Goal: Browse casually: Explore the website without a specific task or goal

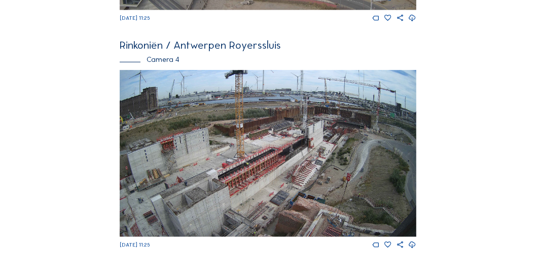
scroll to position [922, 0]
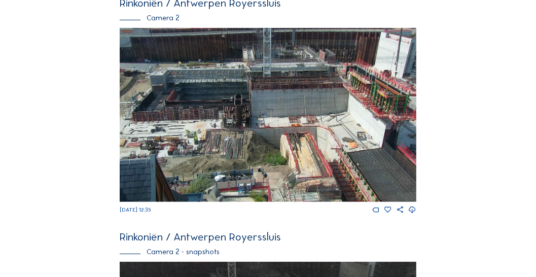
scroll to position [288, 0]
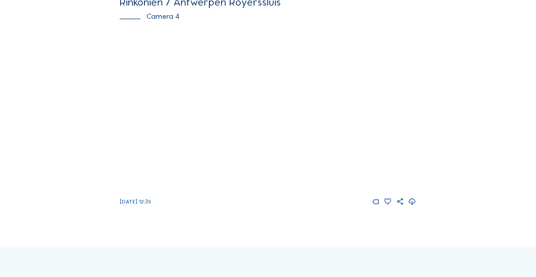
scroll to position [983, 0]
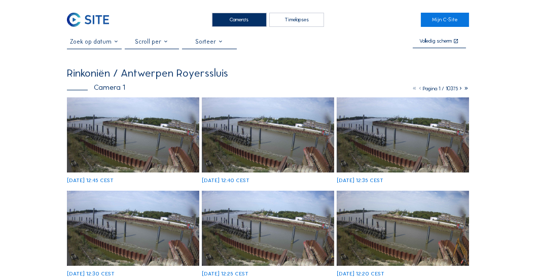
click at [236, 20] on div "Camera's" at bounding box center [239, 20] width 55 height 14
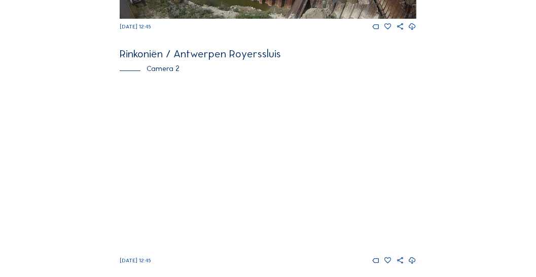
scroll to position [290, 0]
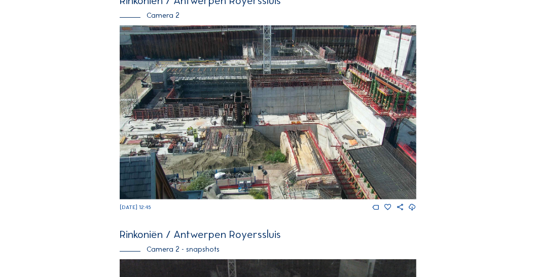
click at [385, 86] on img at bounding box center [268, 112] width 297 height 174
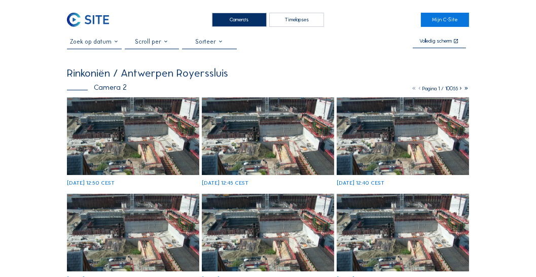
click at [148, 105] on img at bounding box center [133, 136] width 132 height 78
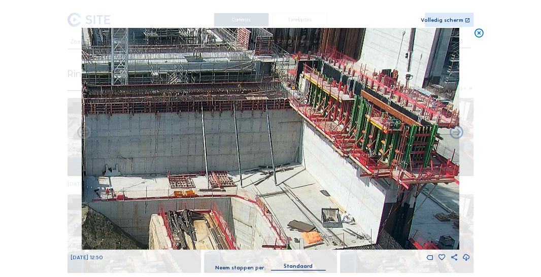
drag, startPoint x: 419, startPoint y: 107, endPoint x: 303, endPoint y: 113, distance: 115.8
click at [303, 113] on img at bounding box center [270, 139] width 378 height 222
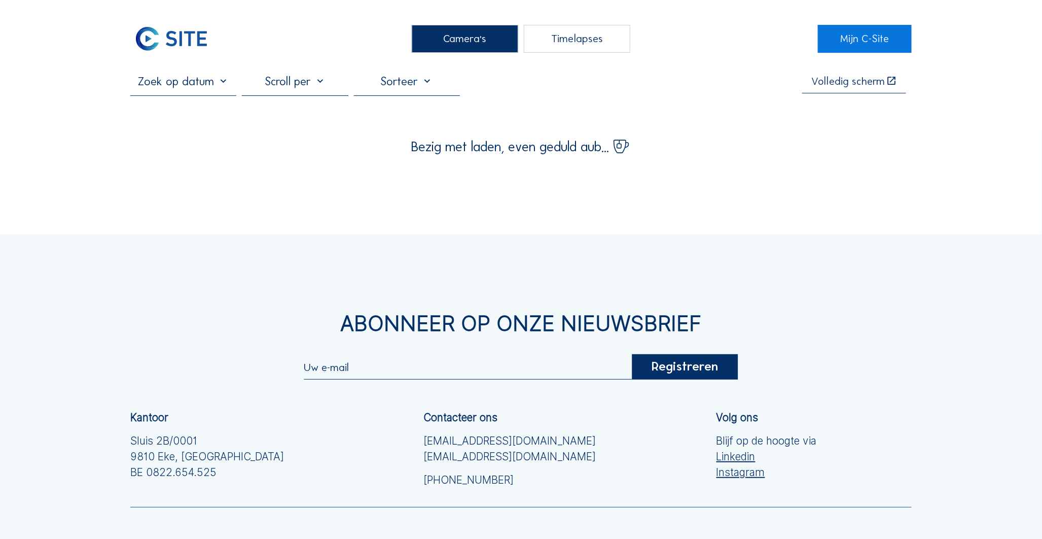
click at [455, 45] on div "Camera's" at bounding box center [465, 38] width 107 height 27
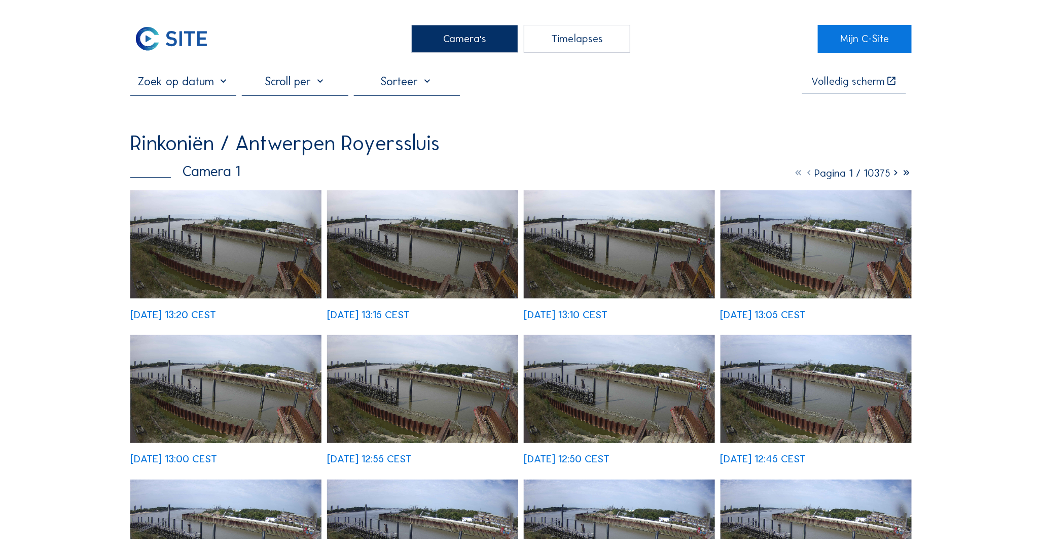
click at [303, 225] on img at bounding box center [225, 244] width 191 height 108
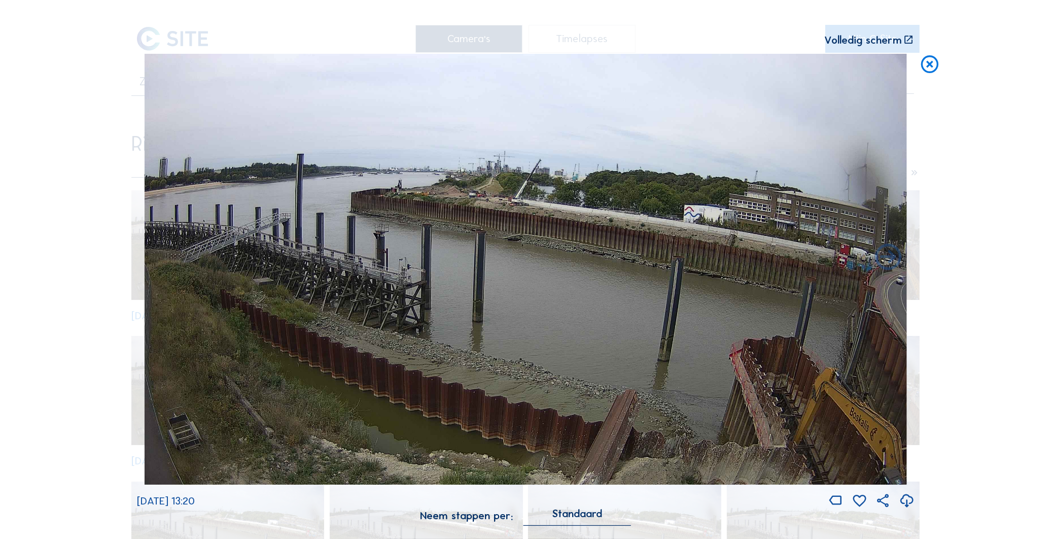
click at [925, 68] on icon at bounding box center [929, 65] width 21 height 22
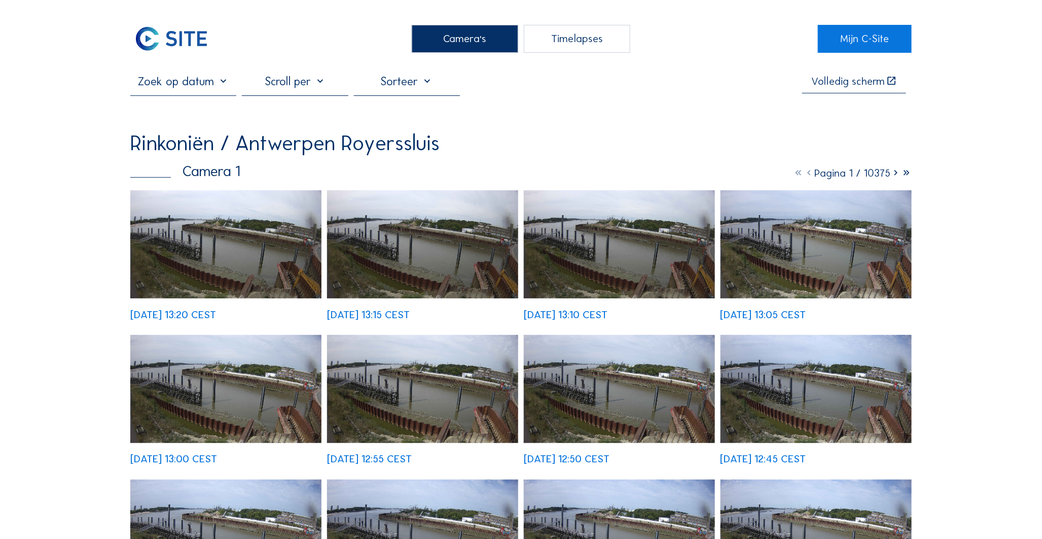
click at [427, 39] on div "Camera's" at bounding box center [465, 38] width 107 height 27
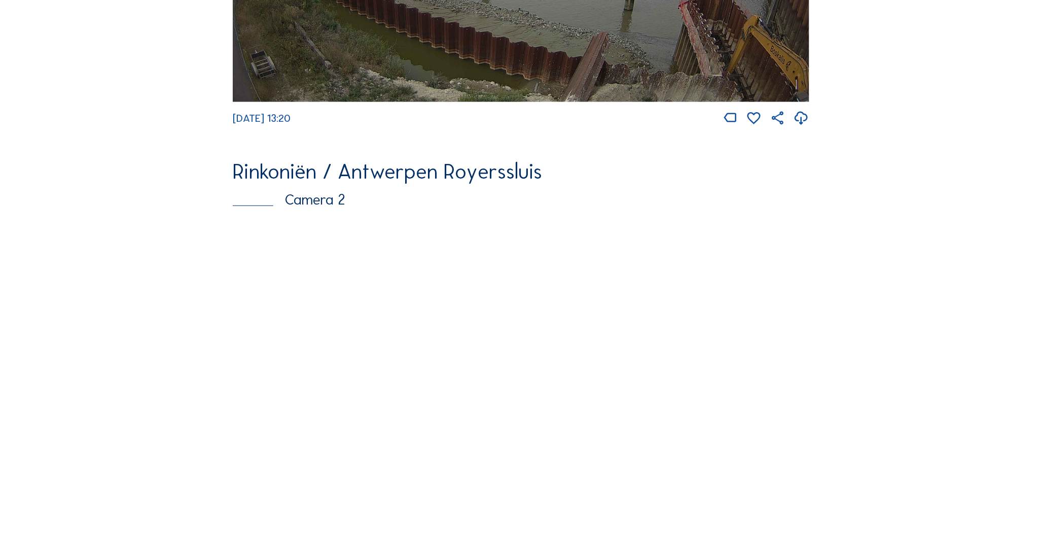
scroll to position [384, 0]
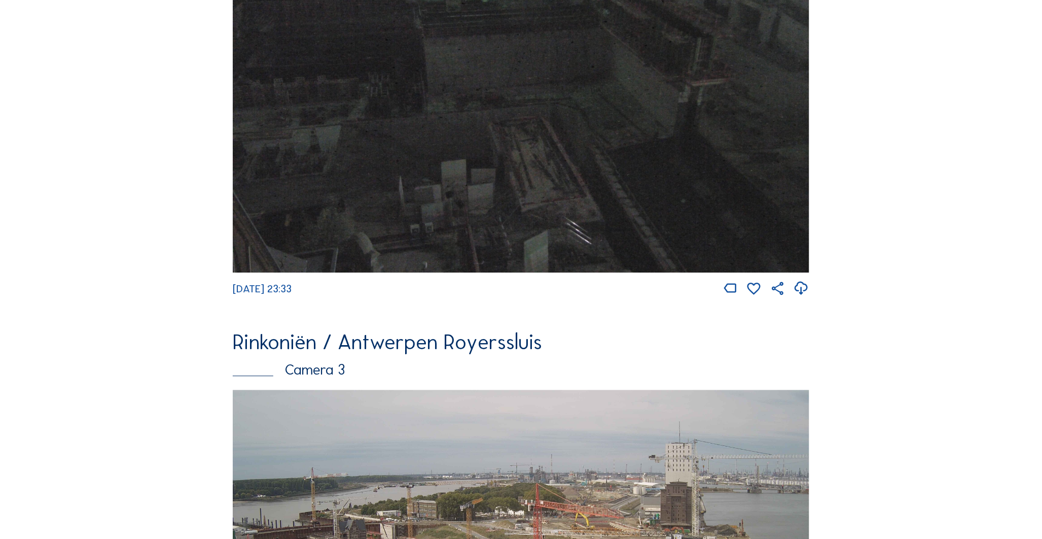
scroll to position [1461, 0]
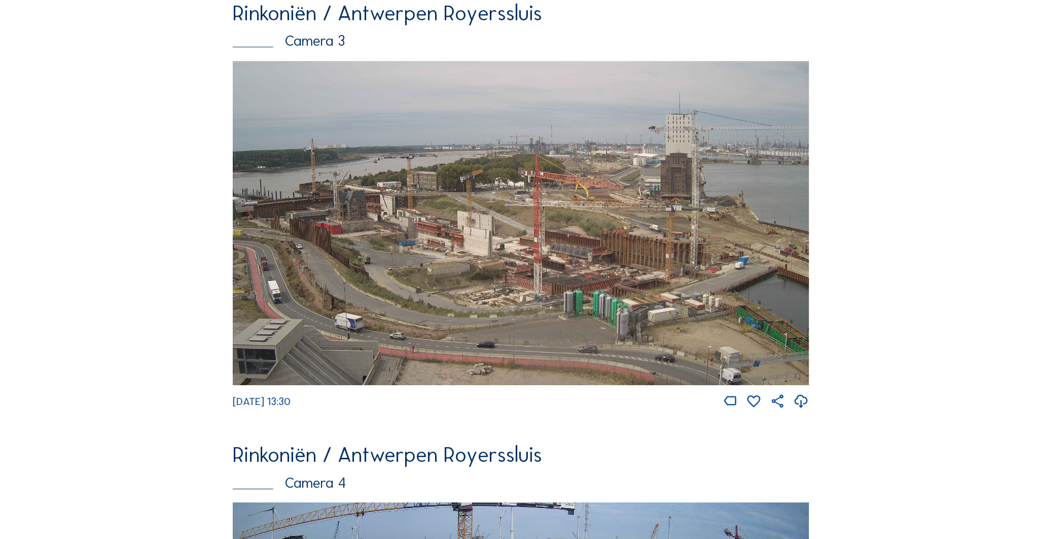
click at [589, 275] on img at bounding box center [521, 223] width 576 height 324
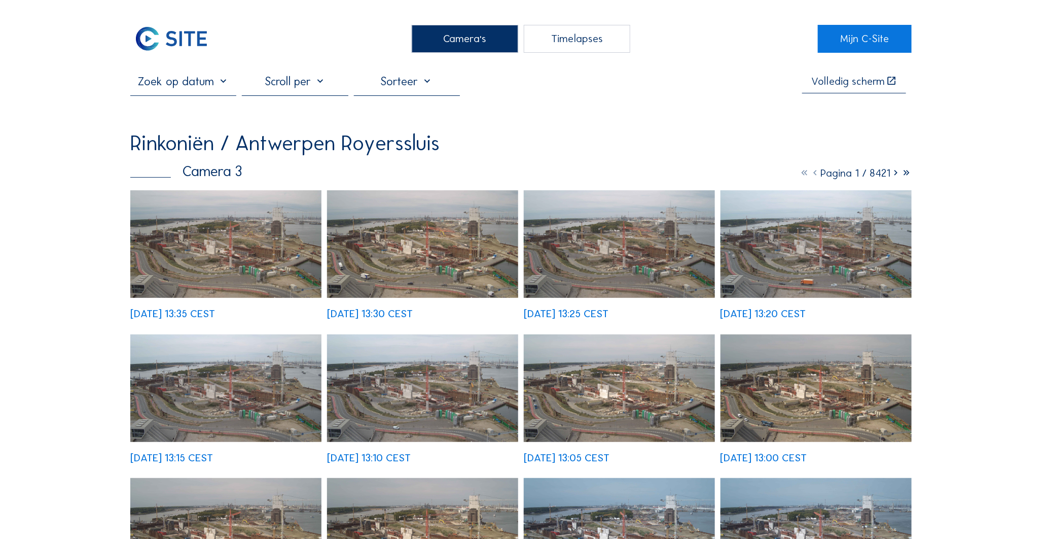
click at [225, 224] on img at bounding box center [225, 244] width 191 height 108
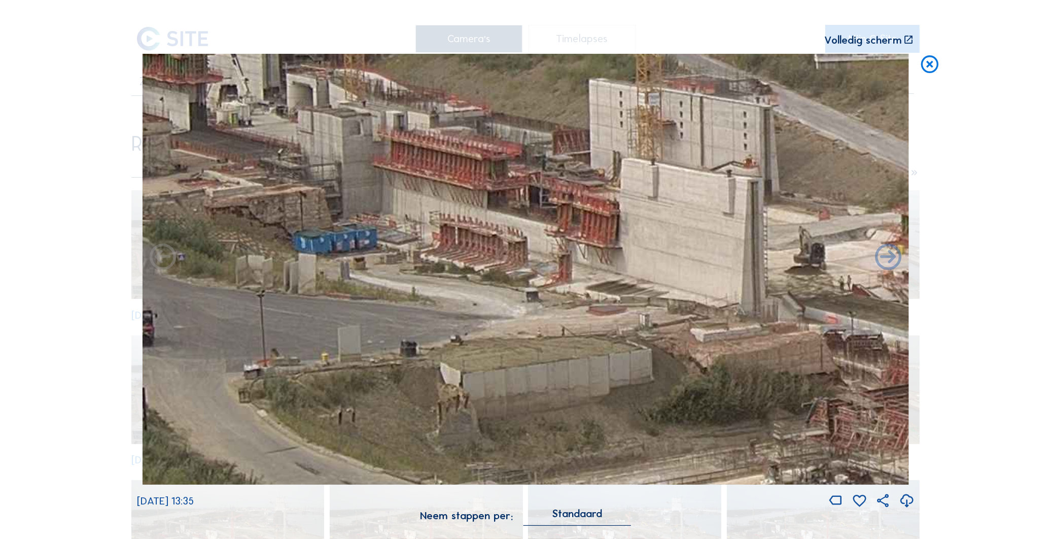
drag, startPoint x: 438, startPoint y: 355, endPoint x: 438, endPoint y: 309, distance: 45.6
click at [438, 309] on img at bounding box center [526, 269] width 766 height 431
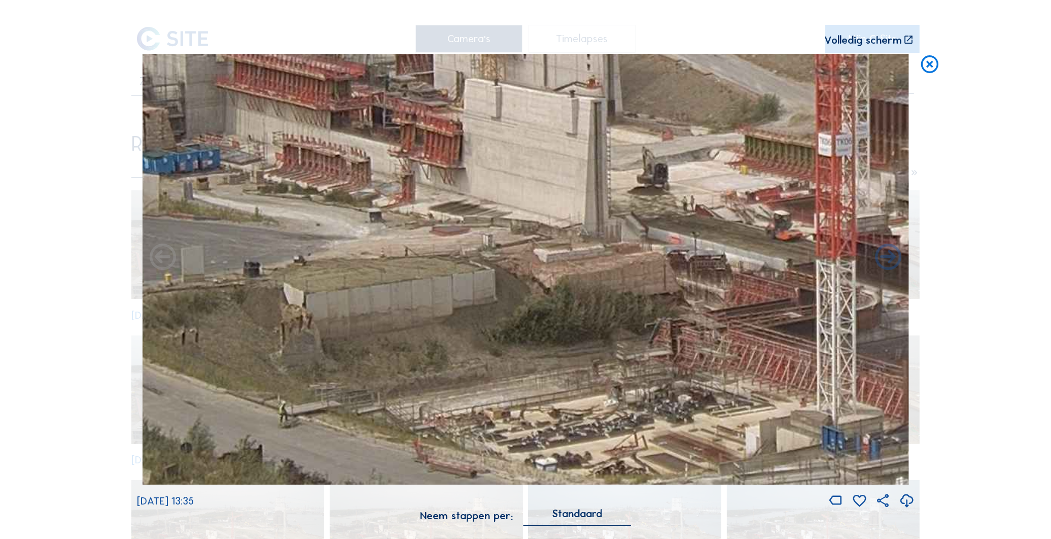
drag, startPoint x: 641, startPoint y: 354, endPoint x: 479, endPoint y: 272, distance: 181.2
click at [479, 272] on img at bounding box center [526, 269] width 766 height 431
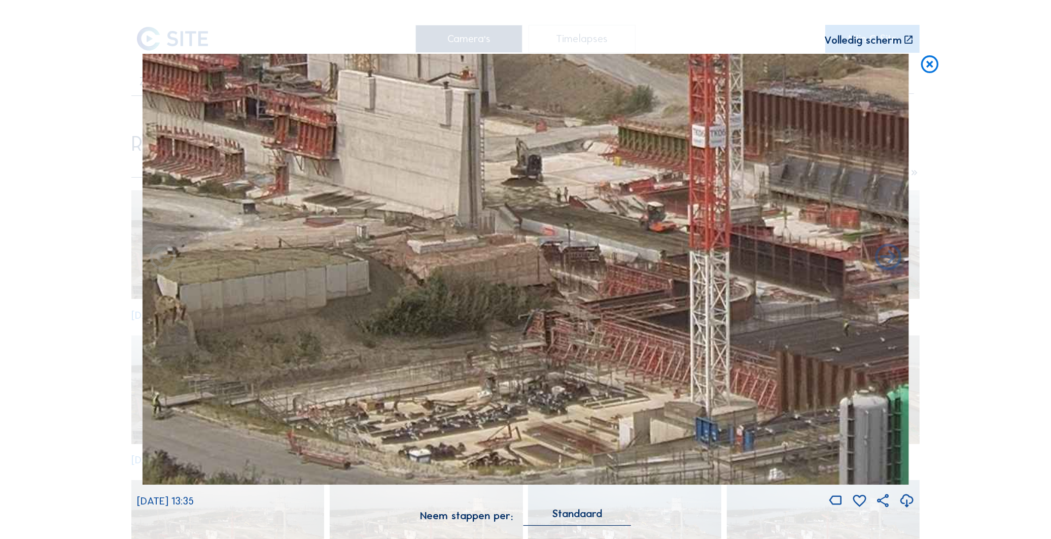
drag, startPoint x: 561, startPoint y: 339, endPoint x: 440, endPoint y: 333, distance: 121.4
click at [440, 333] on img at bounding box center [526, 269] width 766 height 431
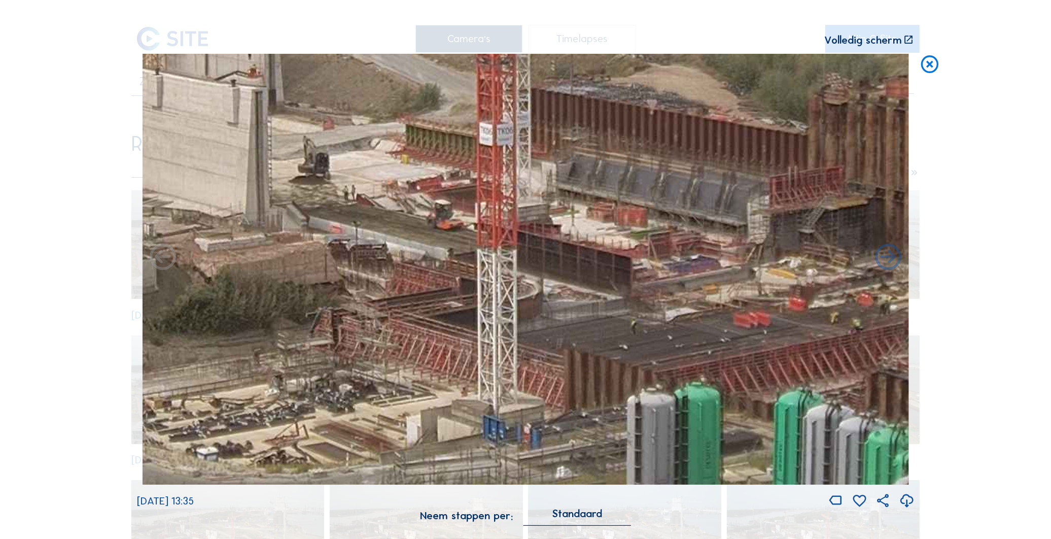
drag, startPoint x: 696, startPoint y: 346, endPoint x: 483, endPoint y: 344, distance: 212.5
click at [483, 344] on img at bounding box center [526, 269] width 766 height 431
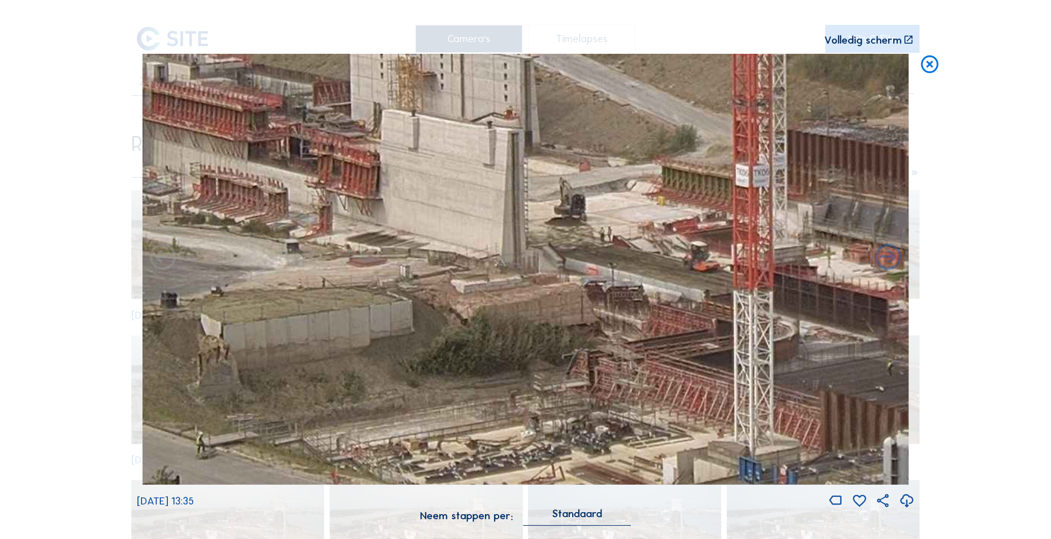
drag, startPoint x: 253, startPoint y: 349, endPoint x: 510, endPoint y: 389, distance: 260.2
click at [510, 391] on img at bounding box center [526, 269] width 766 height 431
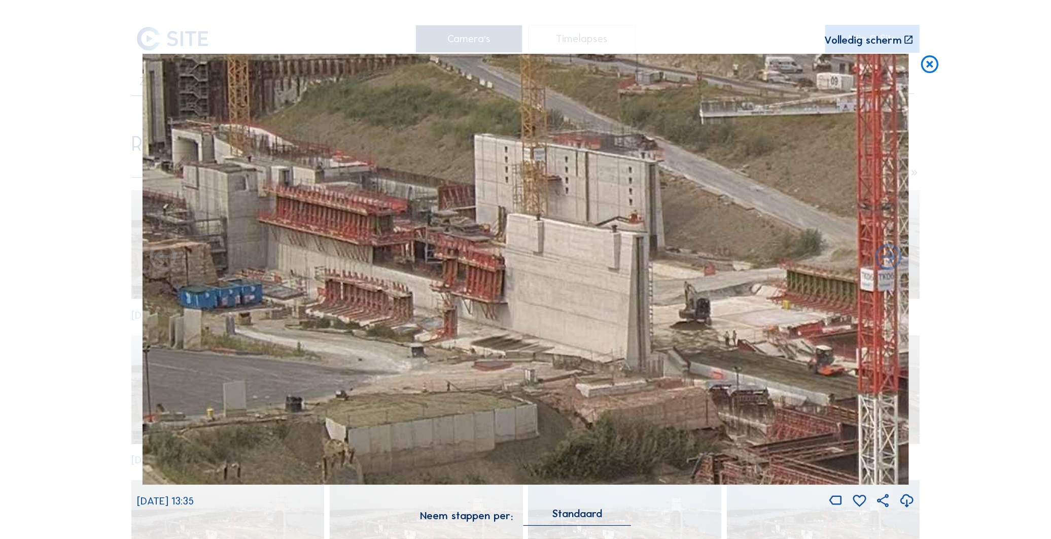
drag, startPoint x: 458, startPoint y: 383, endPoint x: 514, endPoint y: 414, distance: 63.3
click at [514, 414] on img at bounding box center [526, 269] width 766 height 431
click at [938, 59] on icon at bounding box center [929, 65] width 21 height 22
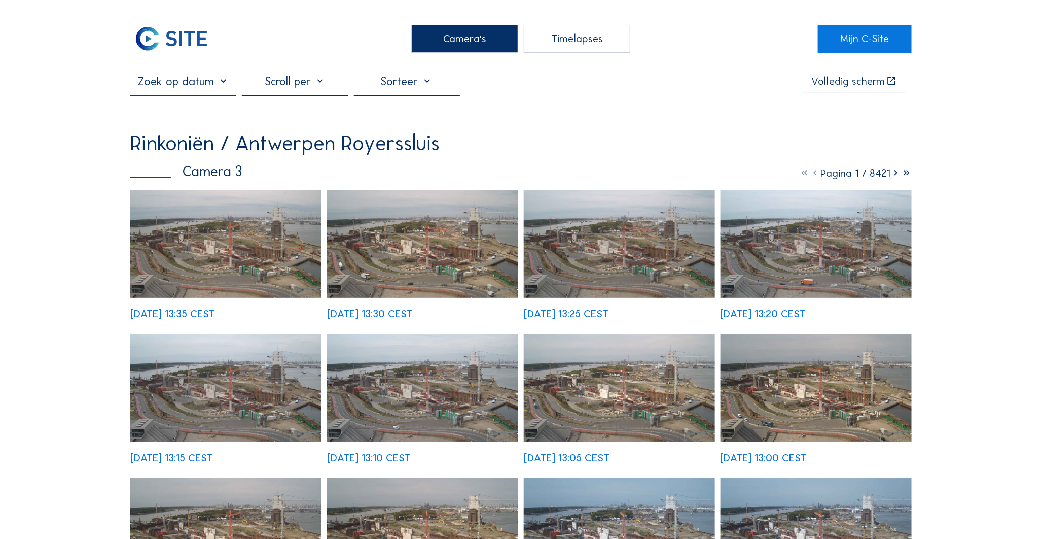
click at [490, 41] on div "Camera's" at bounding box center [465, 38] width 107 height 27
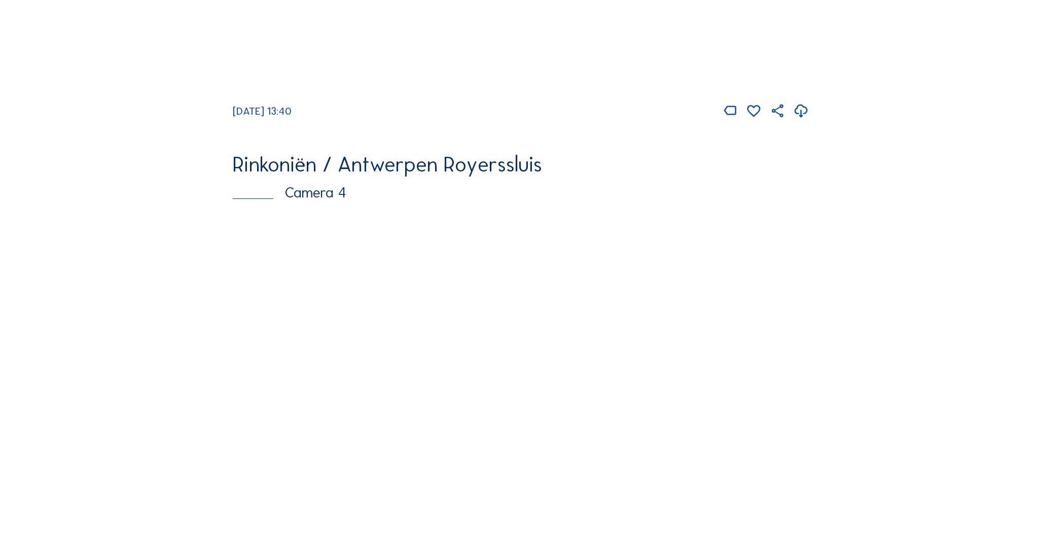
scroll to position [1799, 0]
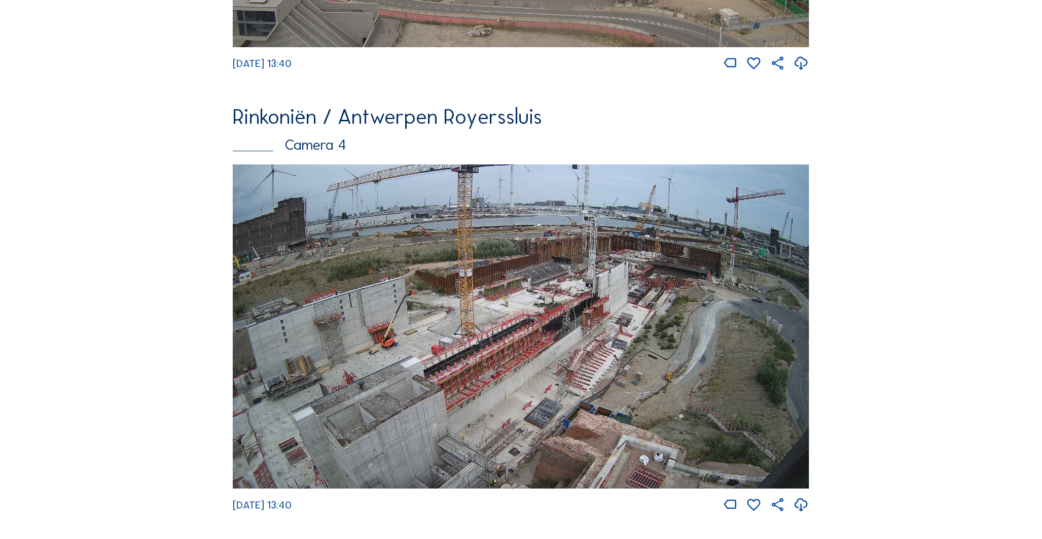
click at [292, 366] on img at bounding box center [521, 326] width 576 height 324
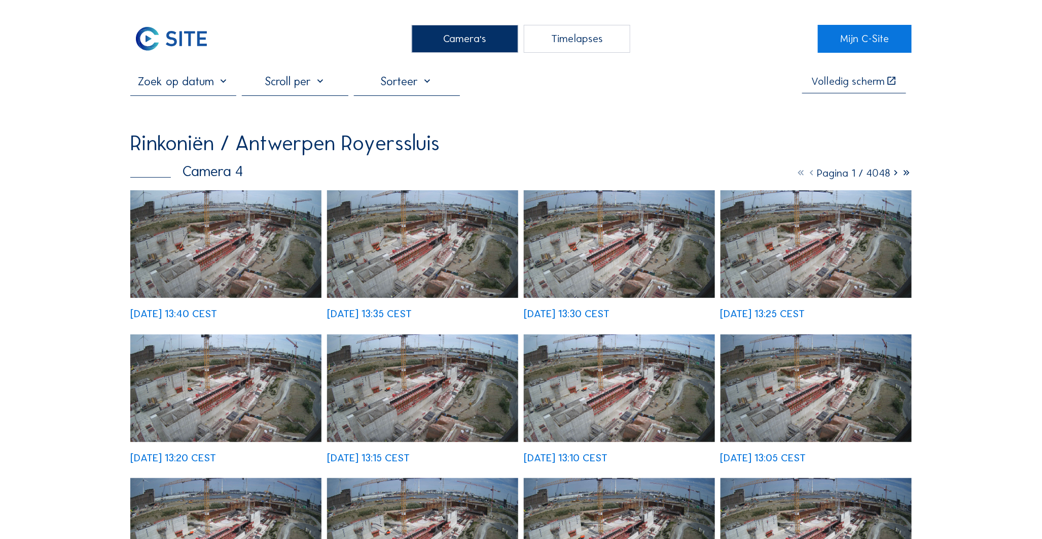
click at [282, 231] on img at bounding box center [225, 244] width 191 height 108
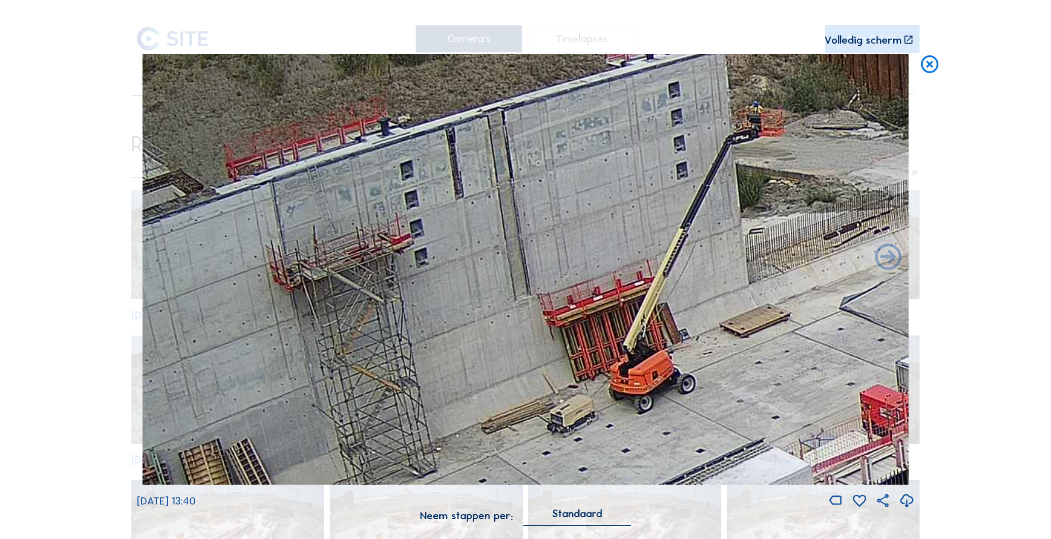
drag, startPoint x: 285, startPoint y: 211, endPoint x: 295, endPoint y: 244, distance: 33.9
click at [295, 244] on img at bounding box center [526, 269] width 766 height 431
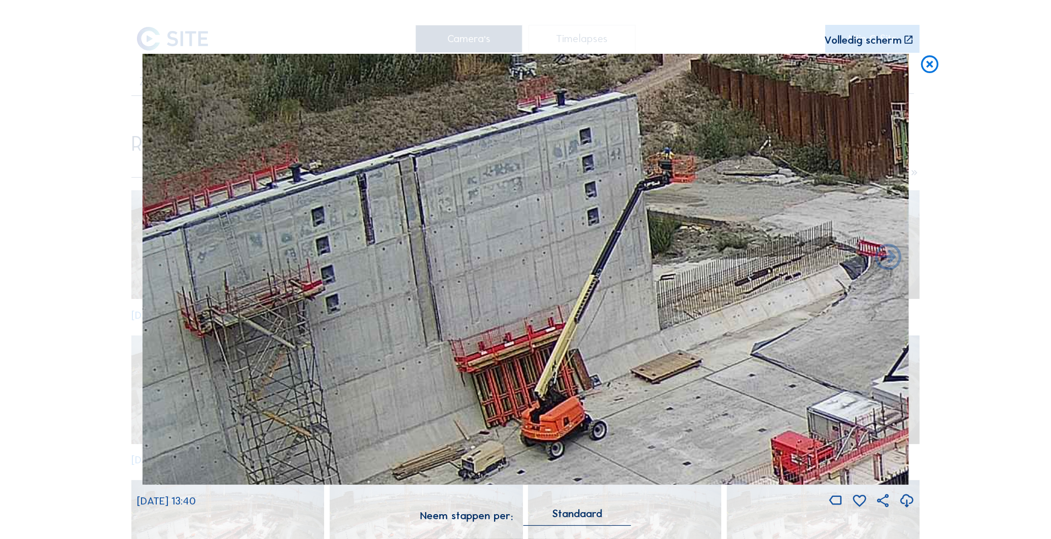
drag, startPoint x: 564, startPoint y: 261, endPoint x: 510, endPoint y: 293, distance: 62.3
click at [510, 293] on img at bounding box center [526, 269] width 766 height 431
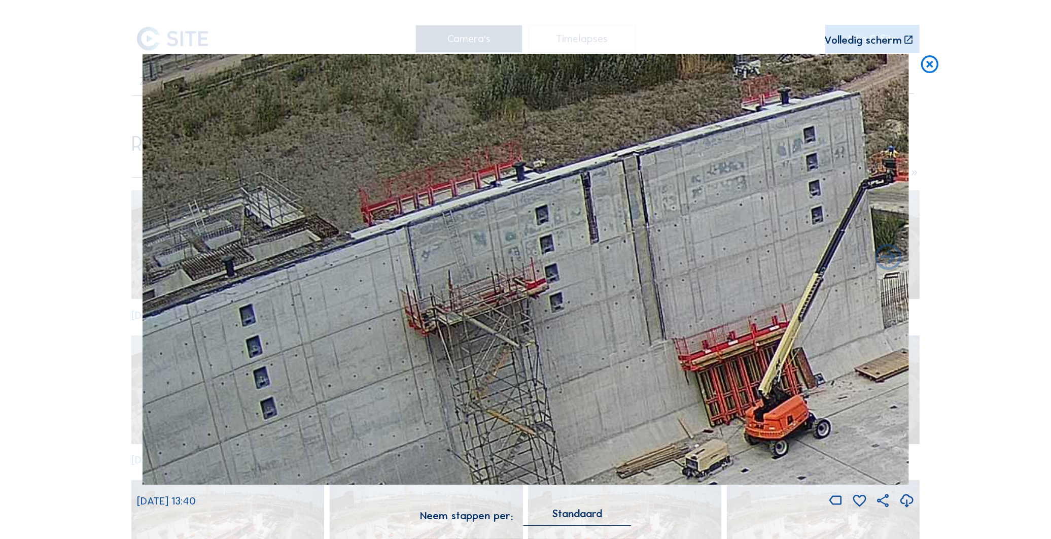
drag, startPoint x: 415, startPoint y: 283, endPoint x: 747, endPoint y: 281, distance: 331.7
click at [747, 281] on img at bounding box center [526, 269] width 766 height 431
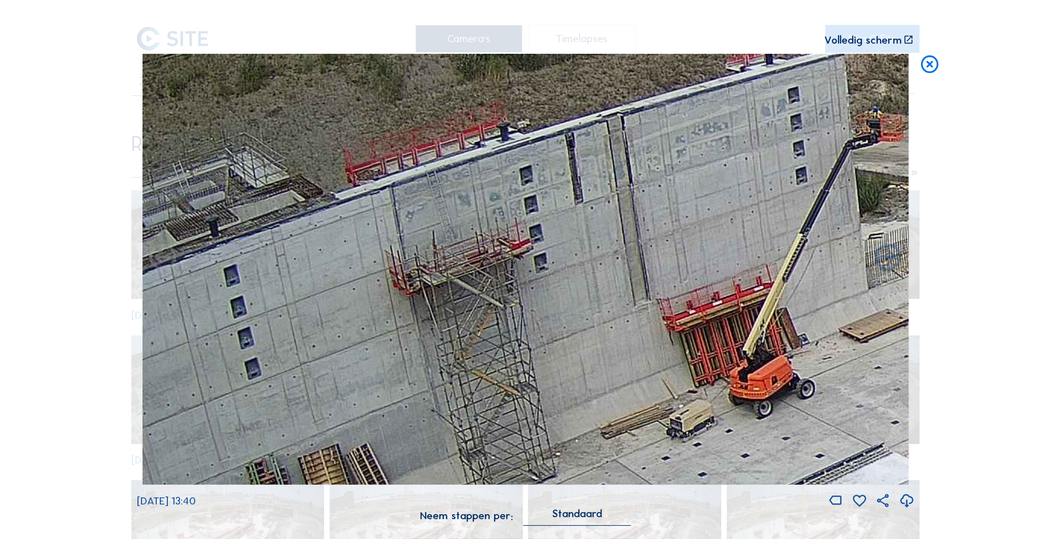
drag, startPoint x: 690, startPoint y: 287, endPoint x: 675, endPoint y: 244, distance: 45.7
click at [675, 244] on img at bounding box center [526, 269] width 766 height 431
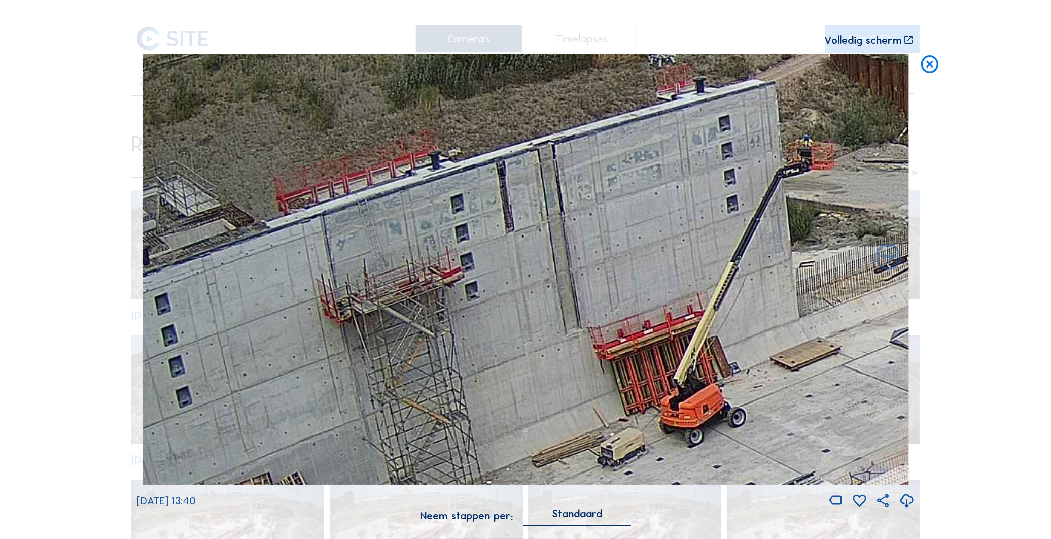
drag, startPoint x: 677, startPoint y: 242, endPoint x: 608, endPoint y: 275, distance: 76.9
click at [608, 275] on img at bounding box center [526, 269] width 766 height 431
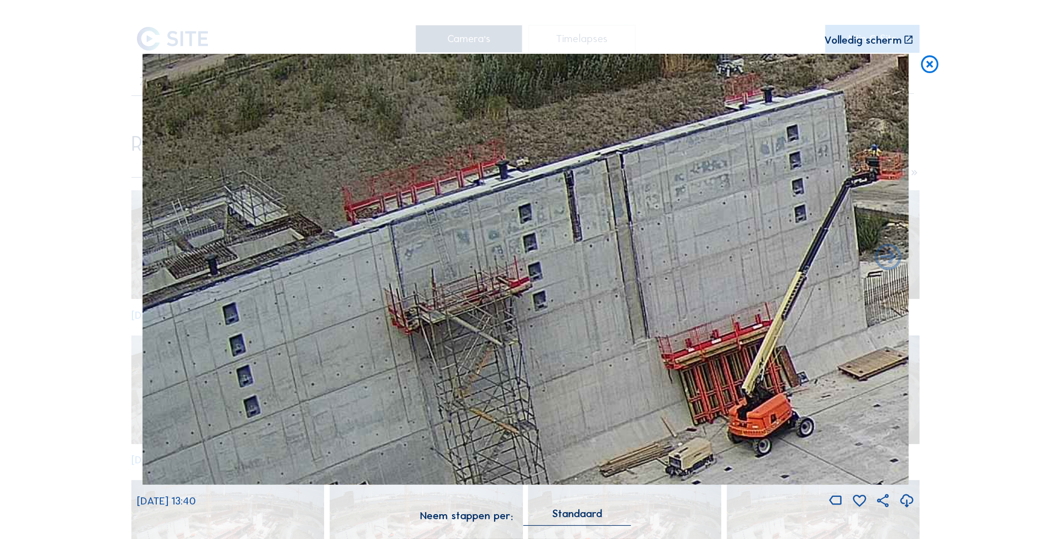
drag, startPoint x: 690, startPoint y: 286, endPoint x: 695, endPoint y: 284, distance: 5.5
click at [695, 285] on img at bounding box center [526, 269] width 766 height 431
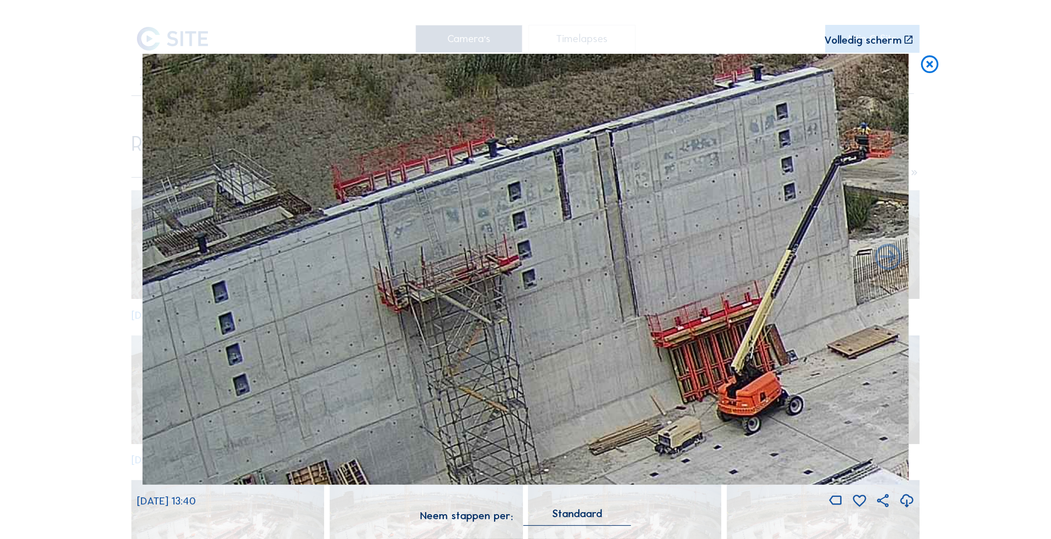
drag, startPoint x: 669, startPoint y: 262, endPoint x: 591, endPoint y: 107, distance: 174.2
click at [591, 107] on img at bounding box center [526, 269] width 766 height 431
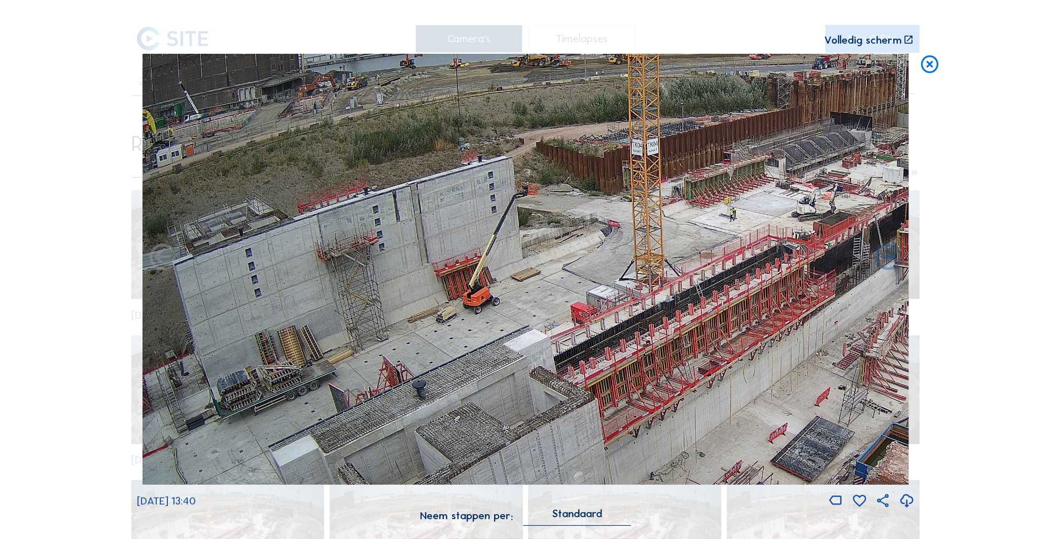
drag, startPoint x: 632, startPoint y: 270, endPoint x: 652, endPoint y: 290, distance: 28.0
click at [652, 291] on img at bounding box center [526, 269] width 766 height 431
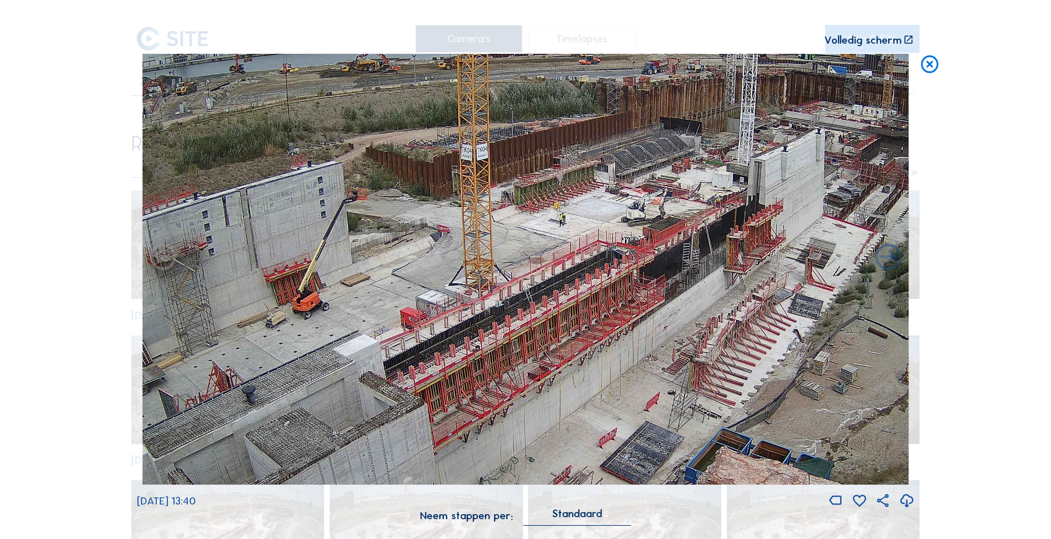
drag, startPoint x: 853, startPoint y: 260, endPoint x: 680, endPoint y: 274, distance: 174.1
click at [680, 274] on img at bounding box center [526, 269] width 766 height 431
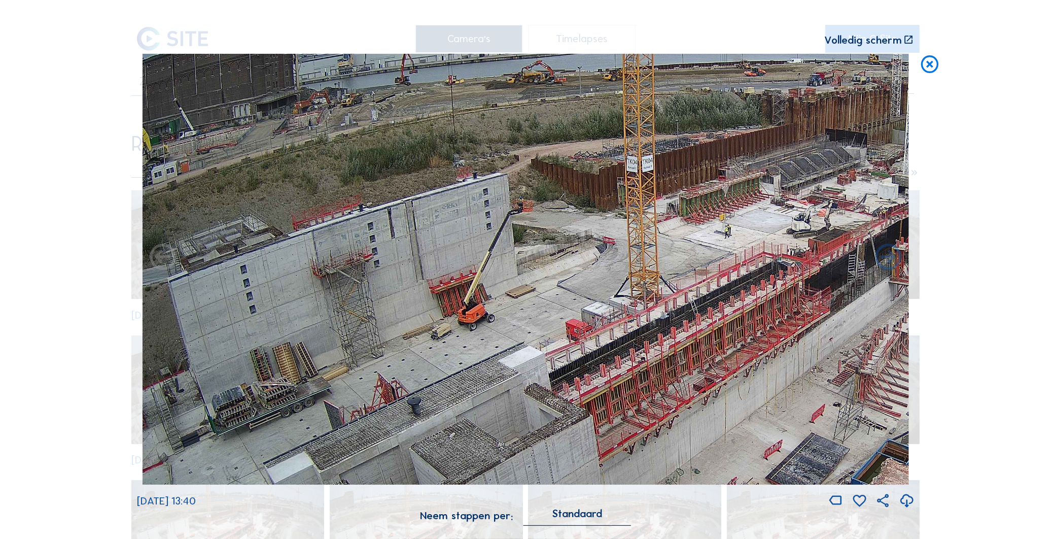
drag, startPoint x: 383, startPoint y: 205, endPoint x: 558, endPoint y: 203, distance: 175.0
click at [558, 203] on img at bounding box center [526, 269] width 766 height 431
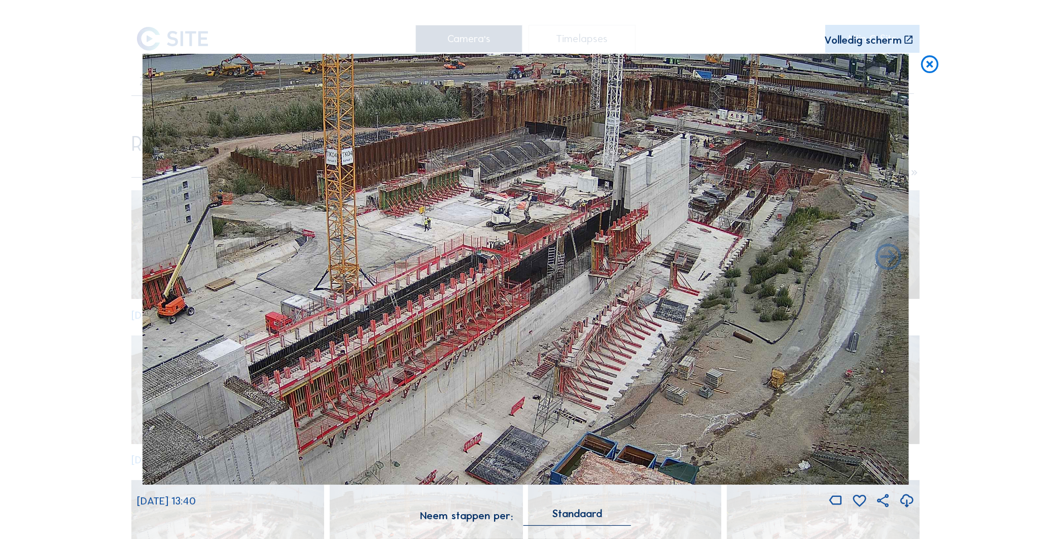
drag, startPoint x: 546, startPoint y: 351, endPoint x: 423, endPoint y: 347, distance: 122.8
click at [423, 347] on img at bounding box center [526, 269] width 766 height 431
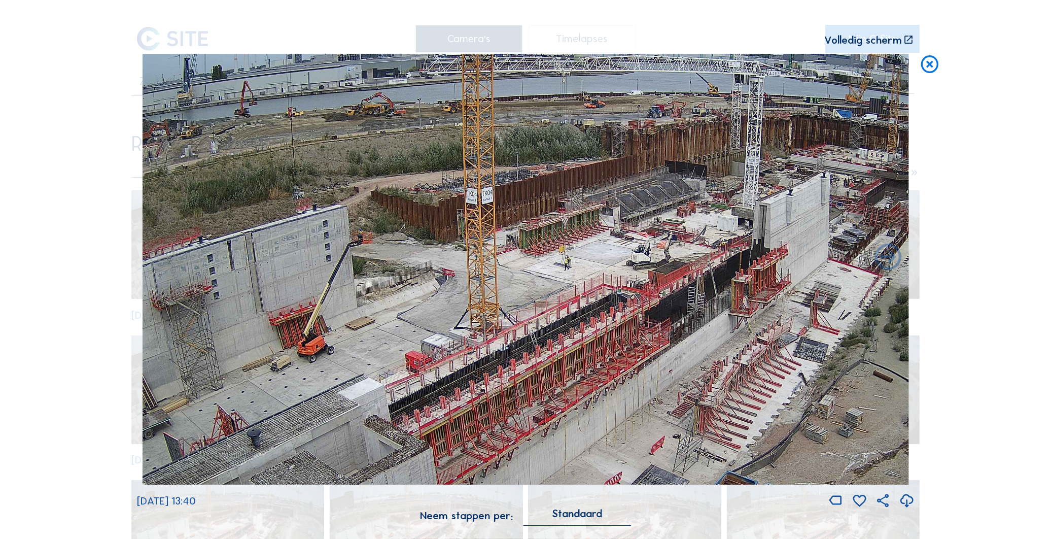
drag, startPoint x: 429, startPoint y: 363, endPoint x: 568, endPoint y: 401, distance: 144.1
click at [568, 401] on img at bounding box center [526, 269] width 766 height 431
click at [926, 71] on icon at bounding box center [929, 65] width 21 height 22
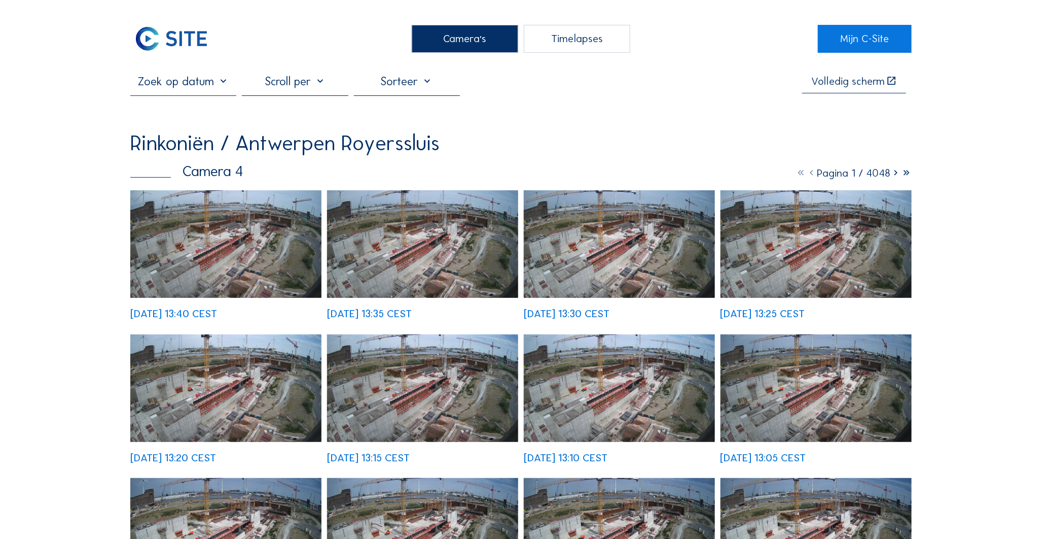
click at [457, 50] on div "Camera's" at bounding box center [465, 38] width 107 height 27
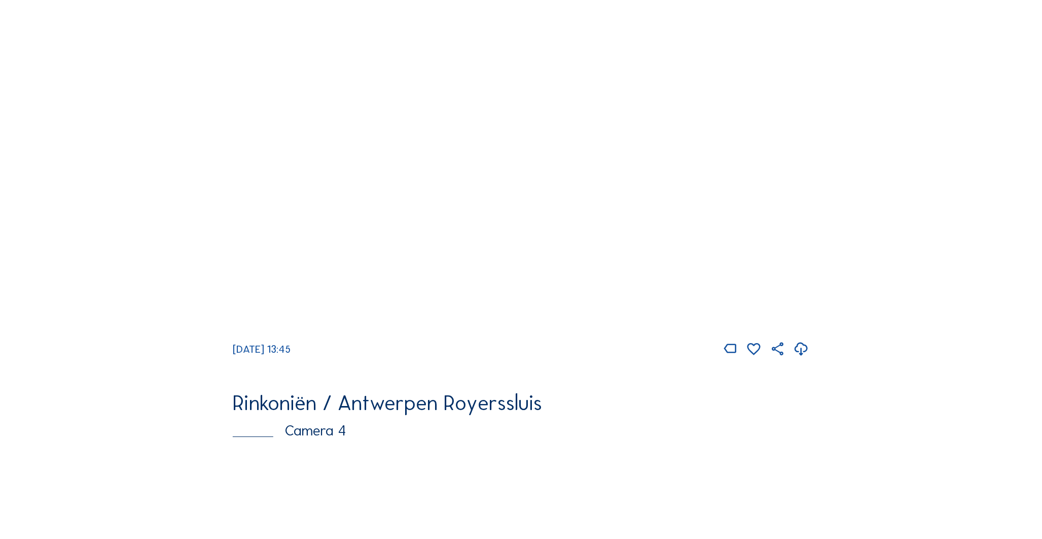
scroll to position [1517, 0]
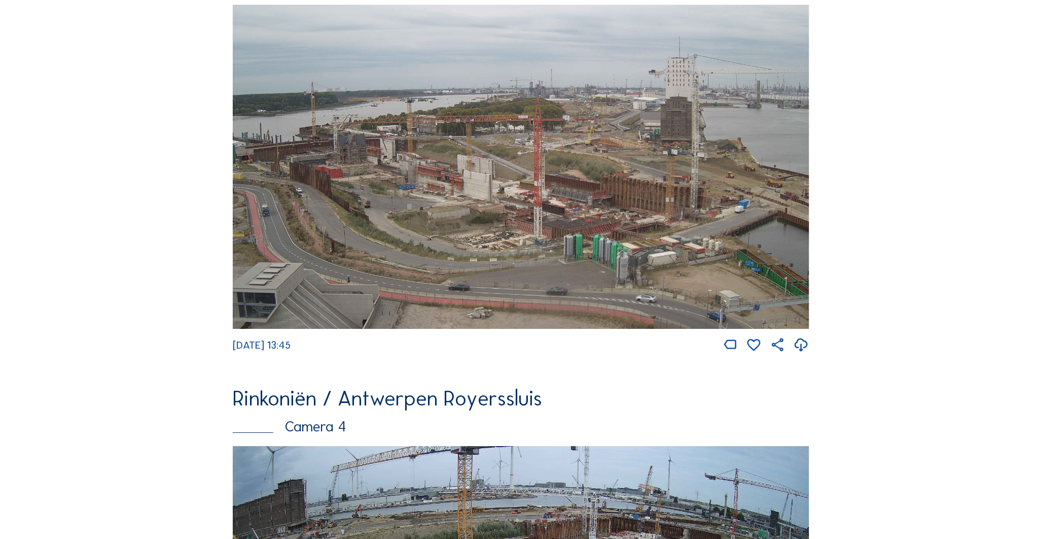
click at [307, 217] on img at bounding box center [521, 167] width 576 height 324
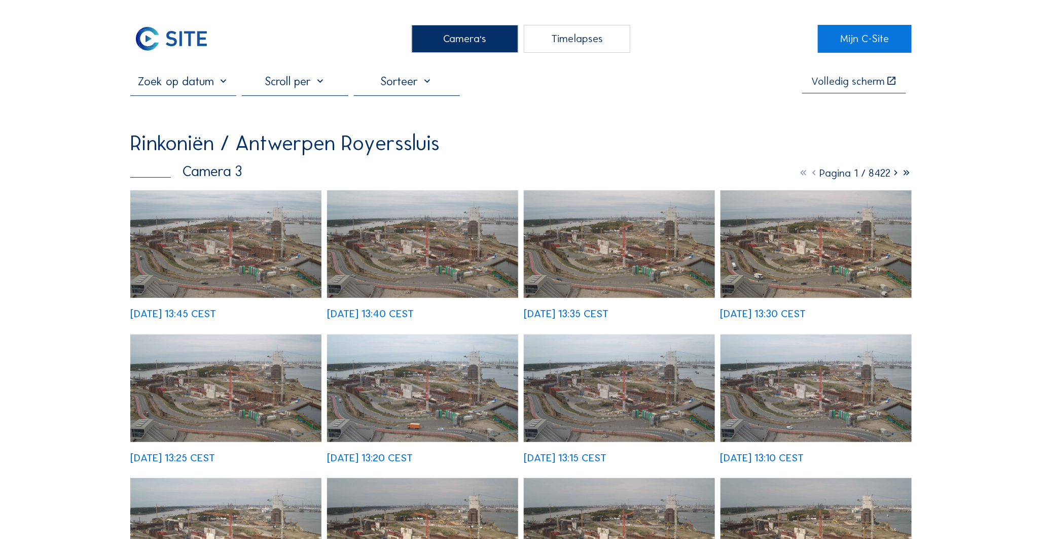
click at [262, 219] on img at bounding box center [225, 244] width 191 height 108
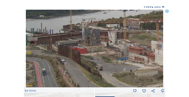
drag, startPoint x: 45, startPoint y: 48, endPoint x: 114, endPoint y: 50, distance: 69.0
click at [114, 50] on img at bounding box center [95, 49] width 138 height 78
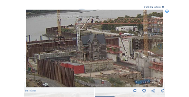
drag, startPoint x: 111, startPoint y: 49, endPoint x: 74, endPoint y: 60, distance: 39.3
click at [74, 60] on img at bounding box center [95, 49] width 138 height 78
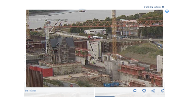
drag, startPoint x: 99, startPoint y: 59, endPoint x: 67, endPoint y: 62, distance: 31.6
click at [67, 62] on img at bounding box center [95, 49] width 138 height 78
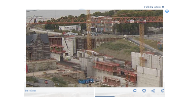
drag, startPoint x: 69, startPoint y: 61, endPoint x: 44, endPoint y: 57, distance: 25.6
click at [44, 57] on img at bounding box center [95, 49] width 138 height 78
click at [167, 10] on icon at bounding box center [167, 12] width 4 height 4
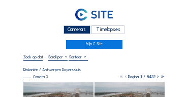
click at [84, 29] on div "Camera's" at bounding box center [76, 29] width 27 height 9
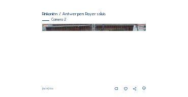
scroll to position [101, 0]
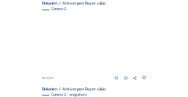
scroll to position [91, 0]
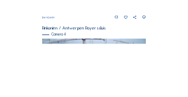
scroll to position [406, 0]
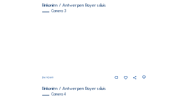
scroll to position [347, 0]
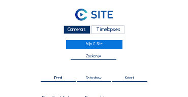
click at [70, 29] on div "Camera's" at bounding box center [76, 29] width 27 height 9
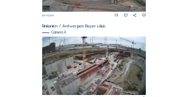
scroll to position [418, 0]
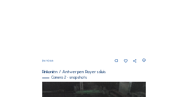
scroll to position [91, 0]
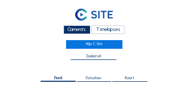
click at [83, 28] on div "Camera's" at bounding box center [76, 29] width 27 height 9
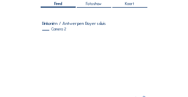
scroll to position [71, 0]
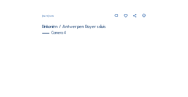
scroll to position [408, 0]
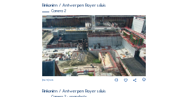
scroll to position [99, 0]
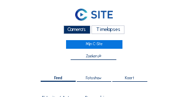
click at [86, 30] on div "Camera's" at bounding box center [76, 29] width 27 height 9
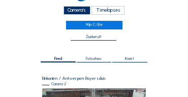
scroll to position [16, 0]
